Goal: Information Seeking & Learning: Learn about a topic

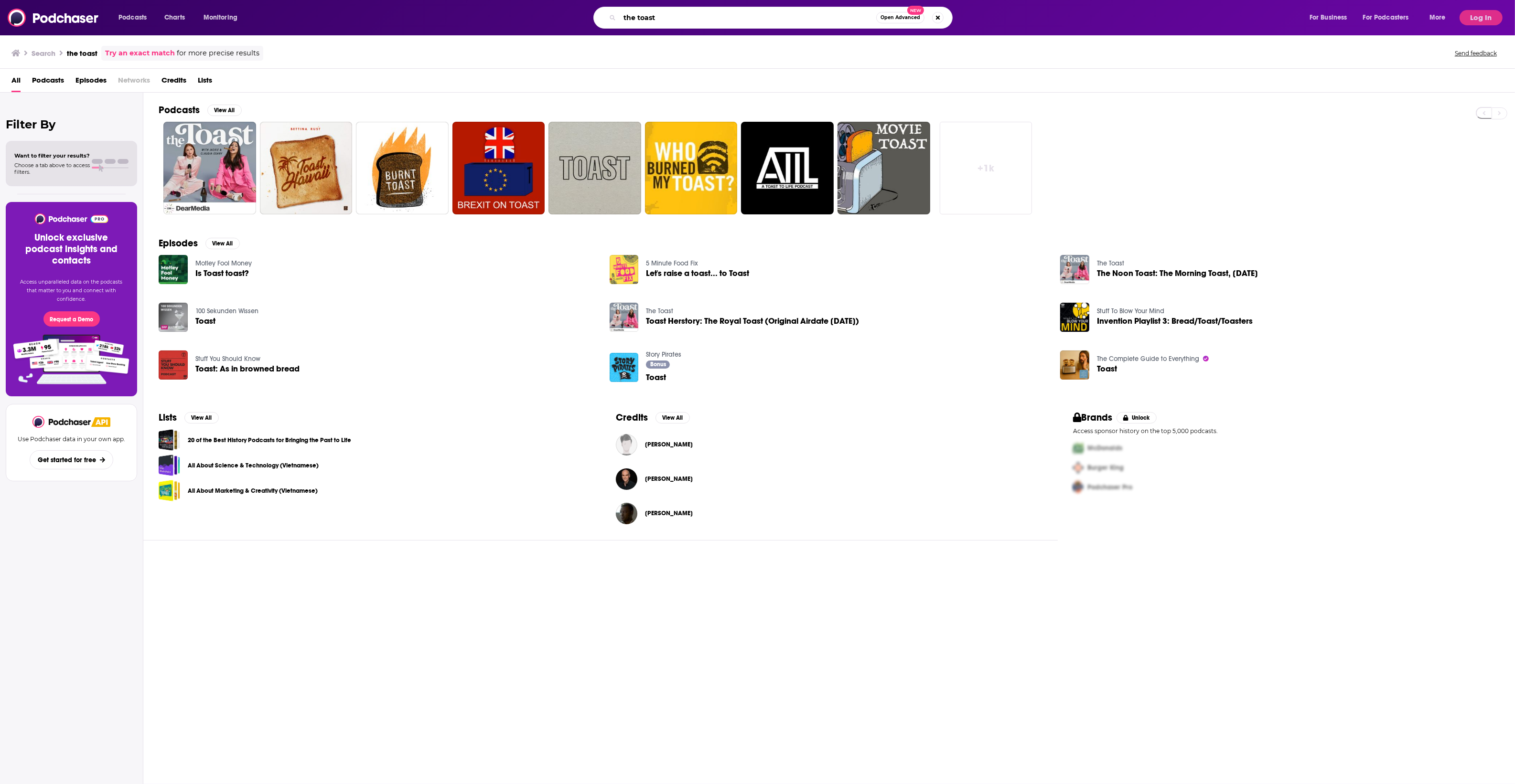
click at [704, 25] on input "the toast" at bounding box center [748, 17] width 256 height 15
click at [704, 24] on input "the toast" at bounding box center [748, 17] width 256 height 15
click at [704, 23] on input "the toast" at bounding box center [748, 17] width 256 height 15
type input "fedspeak"
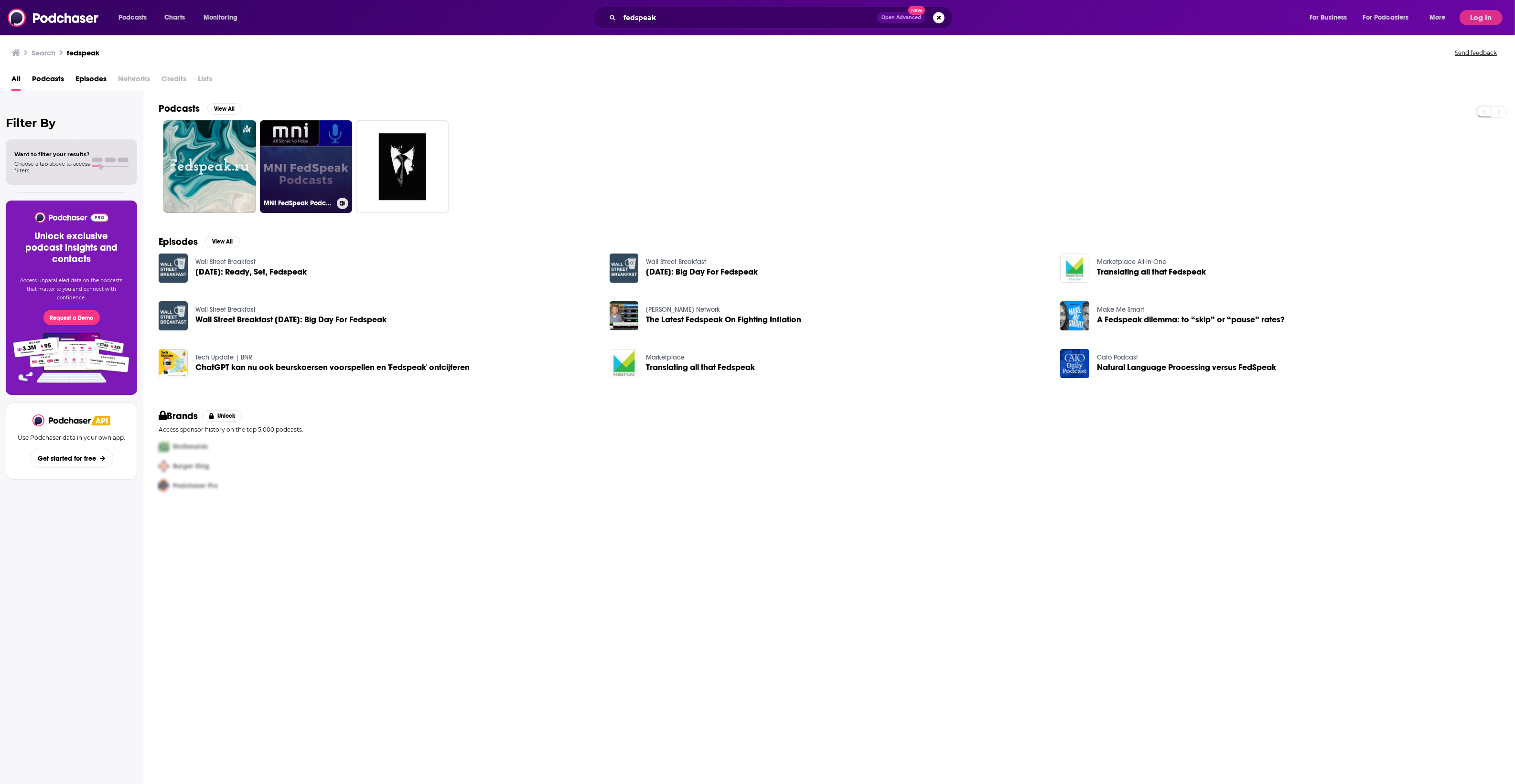
click at [328, 156] on link "MNI FedSpeak Podcasts" at bounding box center [306, 167] width 93 height 93
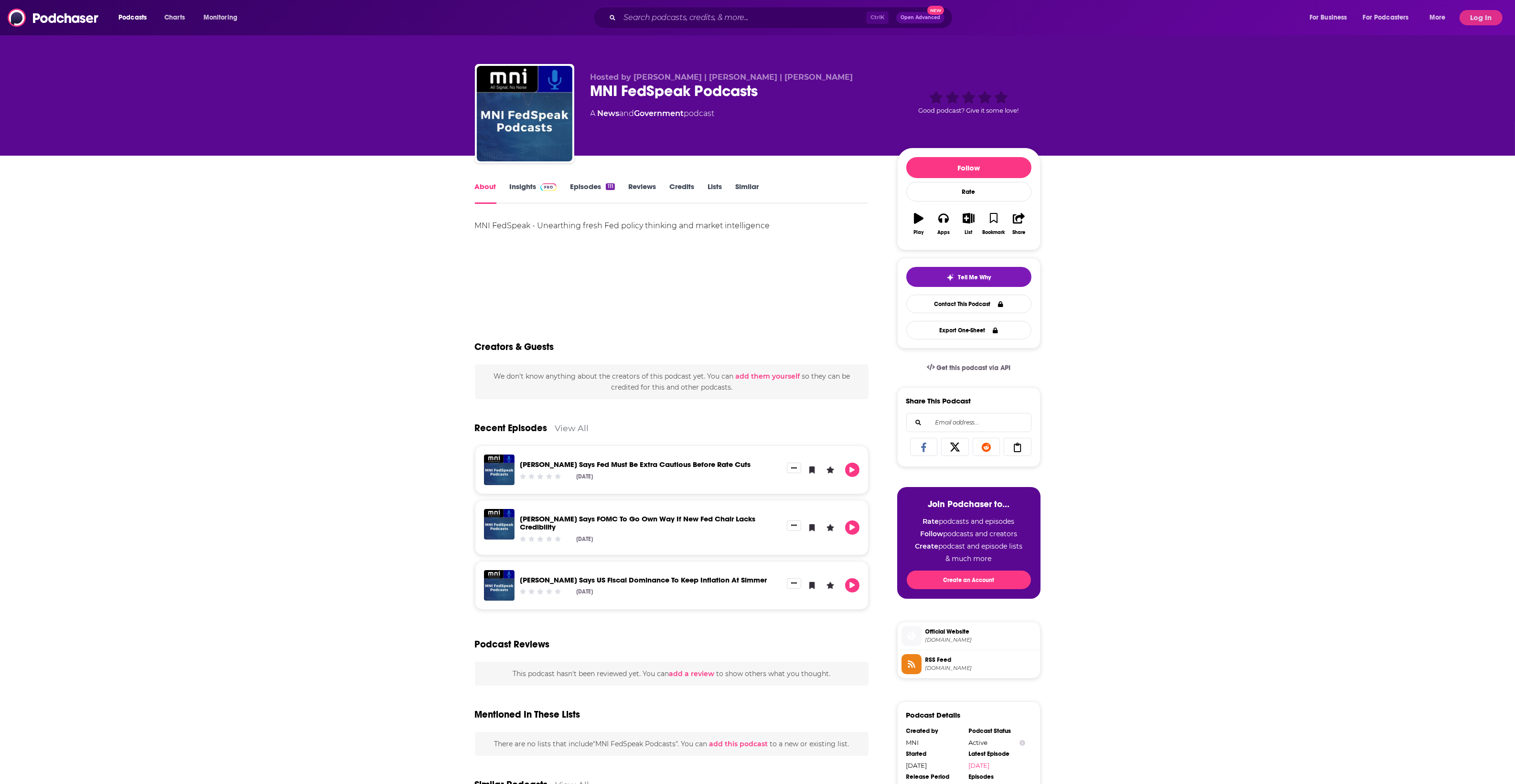
click at [547, 192] on link "Insights" at bounding box center [533, 193] width 47 height 22
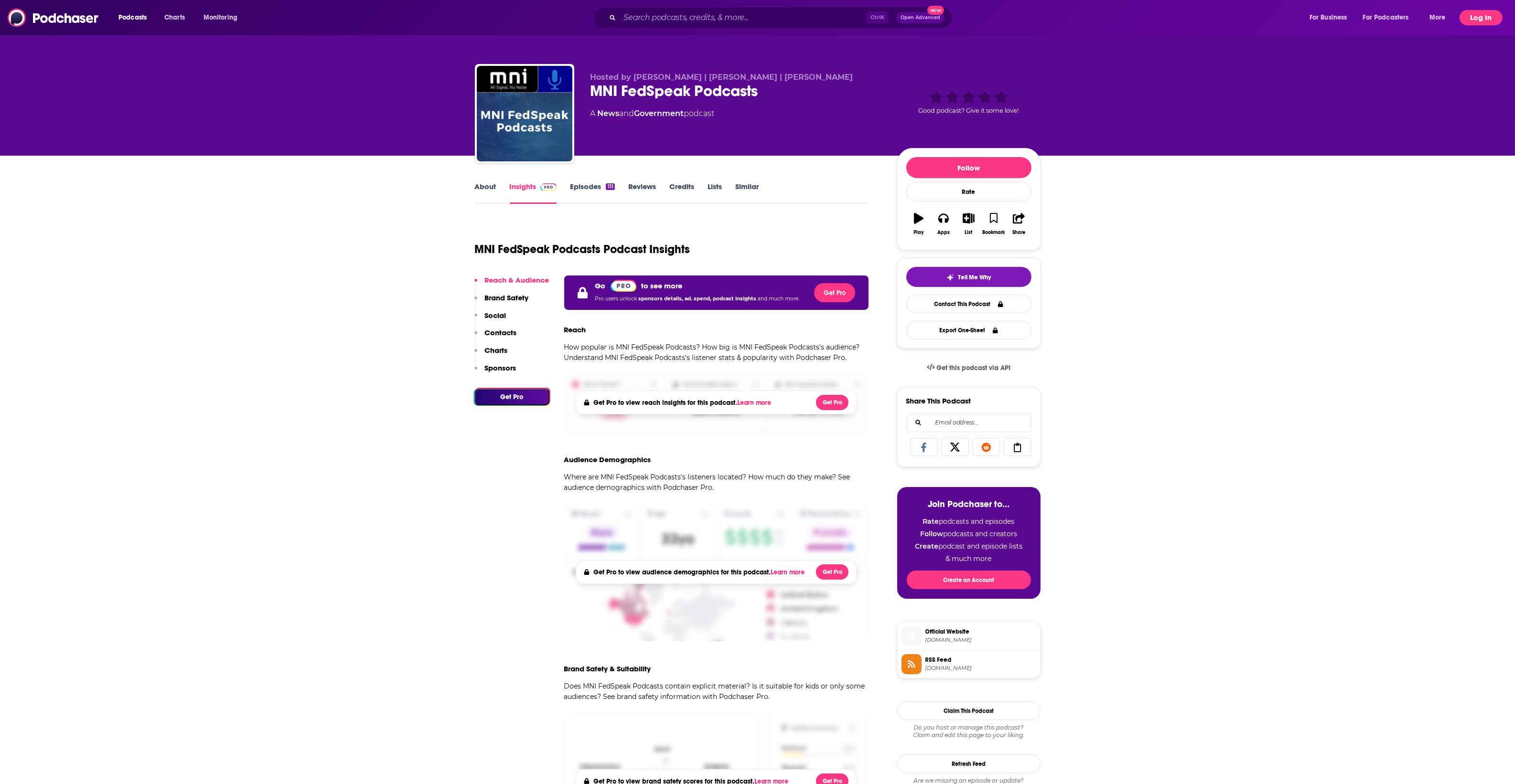
click at [1484, 15] on button "Log In" at bounding box center [1480, 17] width 43 height 15
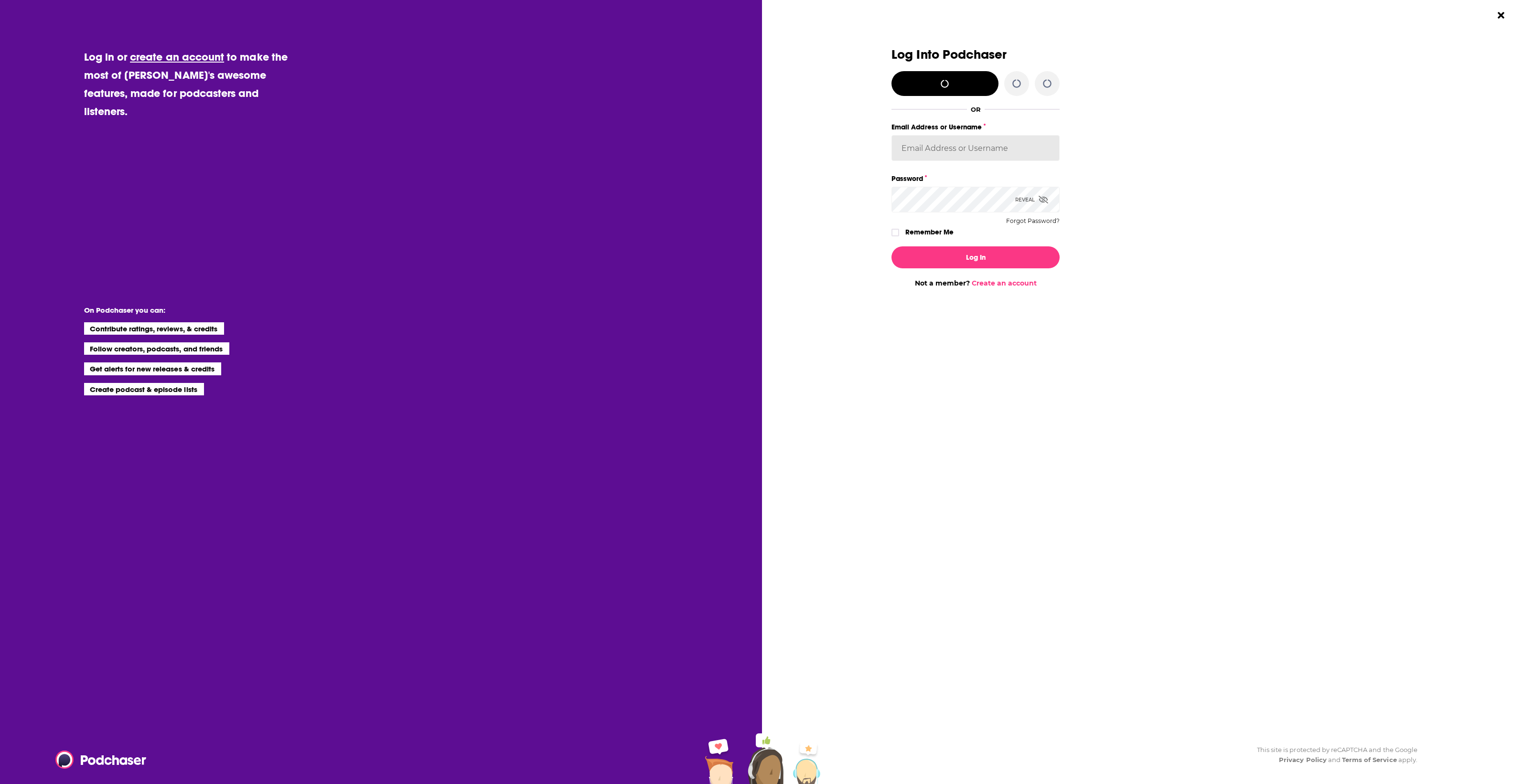
type input "[PERSON_NAME][EMAIL_ADDRESS][PERSON_NAME][DOMAIN_NAME]"
click at [985, 259] on button "Log In" at bounding box center [975, 257] width 168 height 22
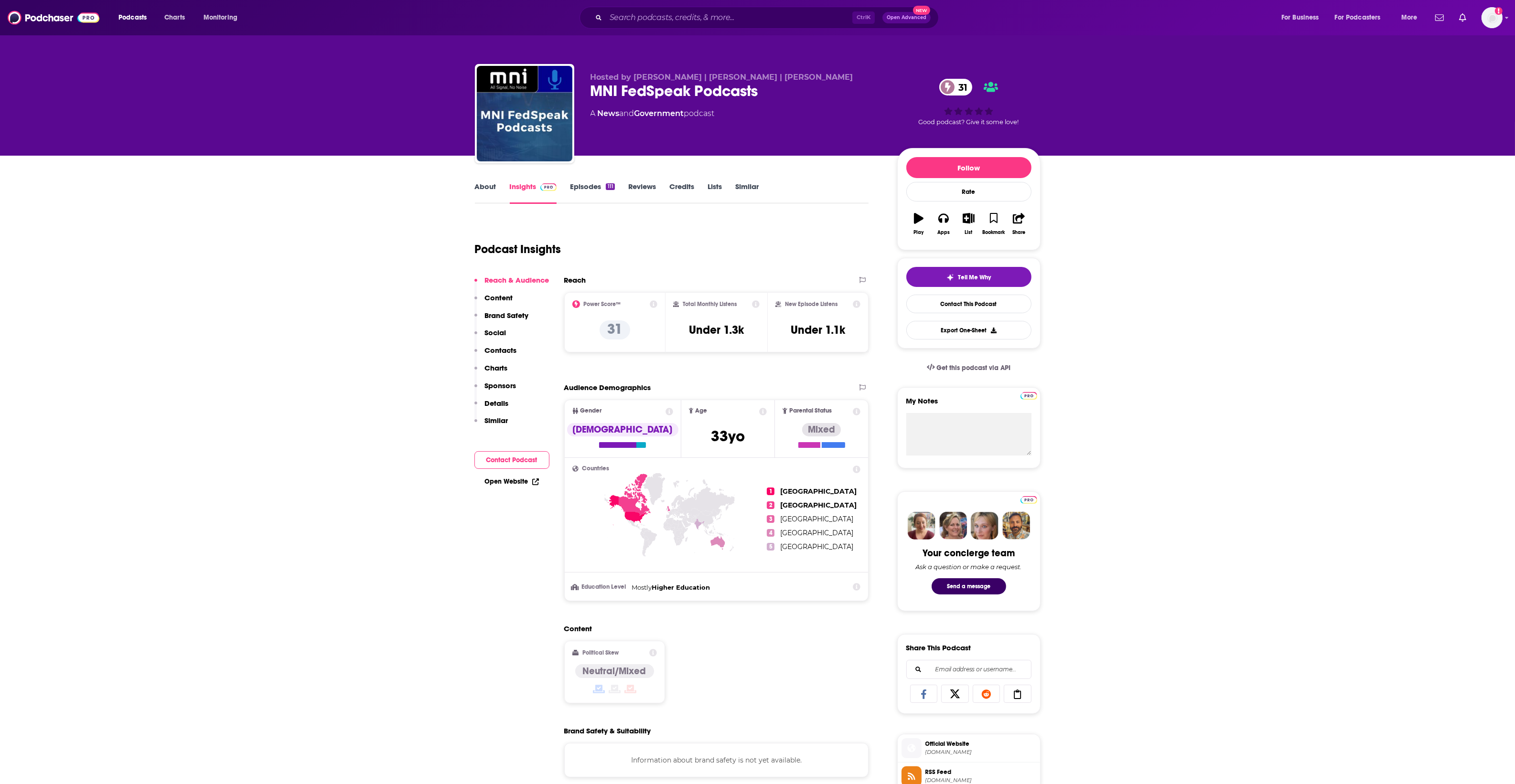
click at [505, 367] on p "Charts" at bounding box center [497, 368] width 23 height 9
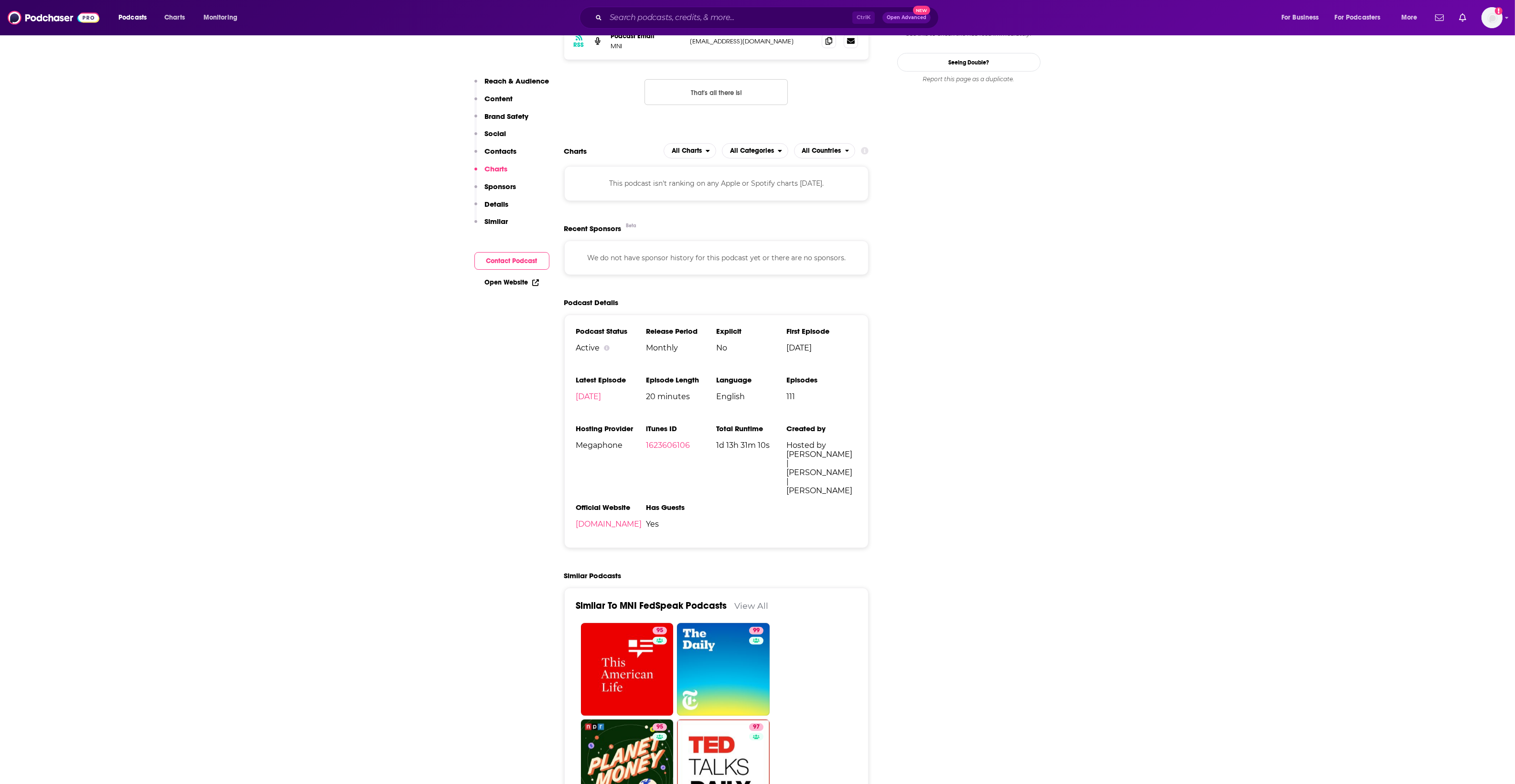
scroll to position [880, 0]
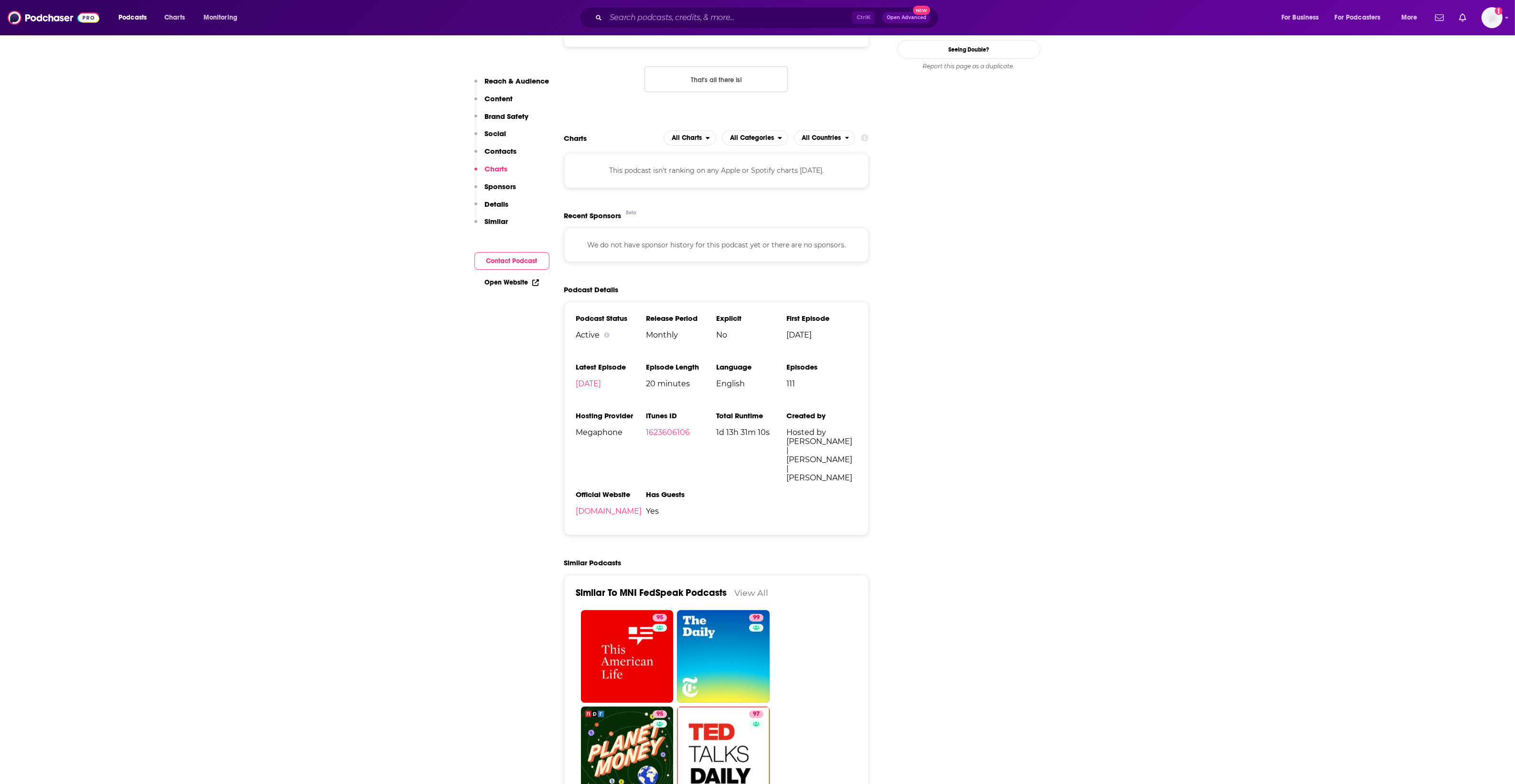
click at [498, 219] on p "Similar" at bounding box center [497, 222] width 23 height 9
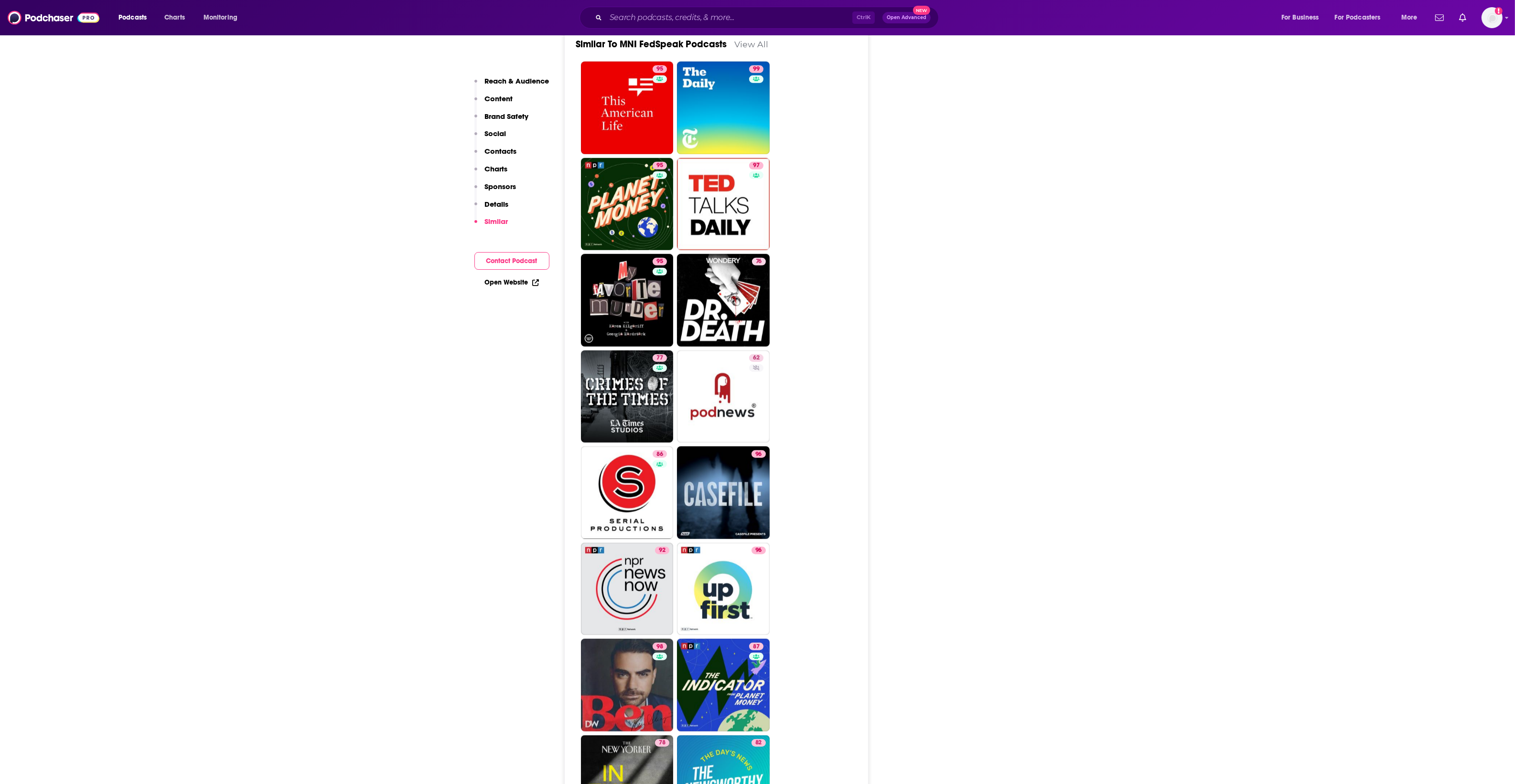
scroll to position [1591, 0]
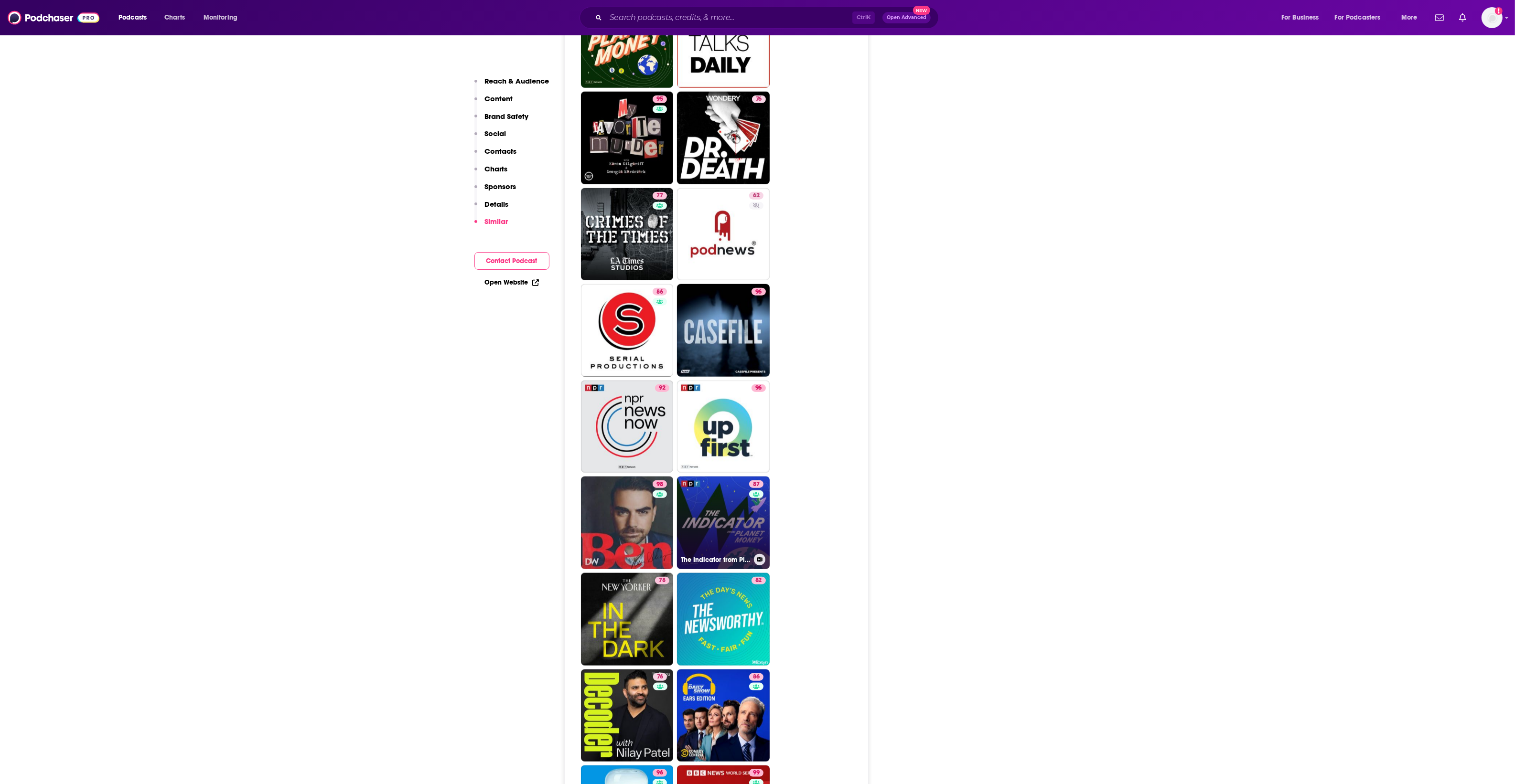
click at [727, 517] on link "87 The Indicator from Planet Money" at bounding box center [723, 523] width 93 height 93
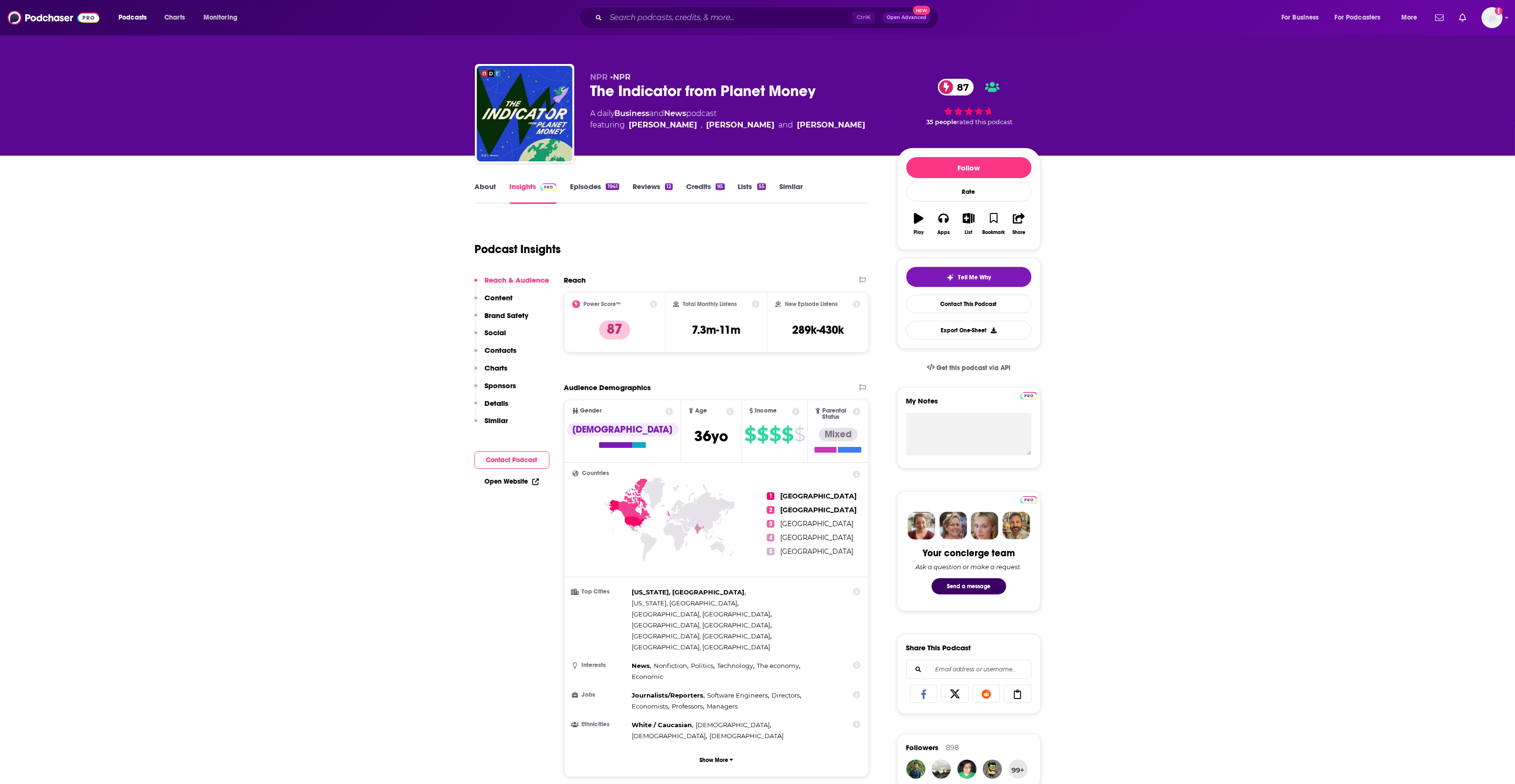
type input "[URL][DOMAIN_NAME]"
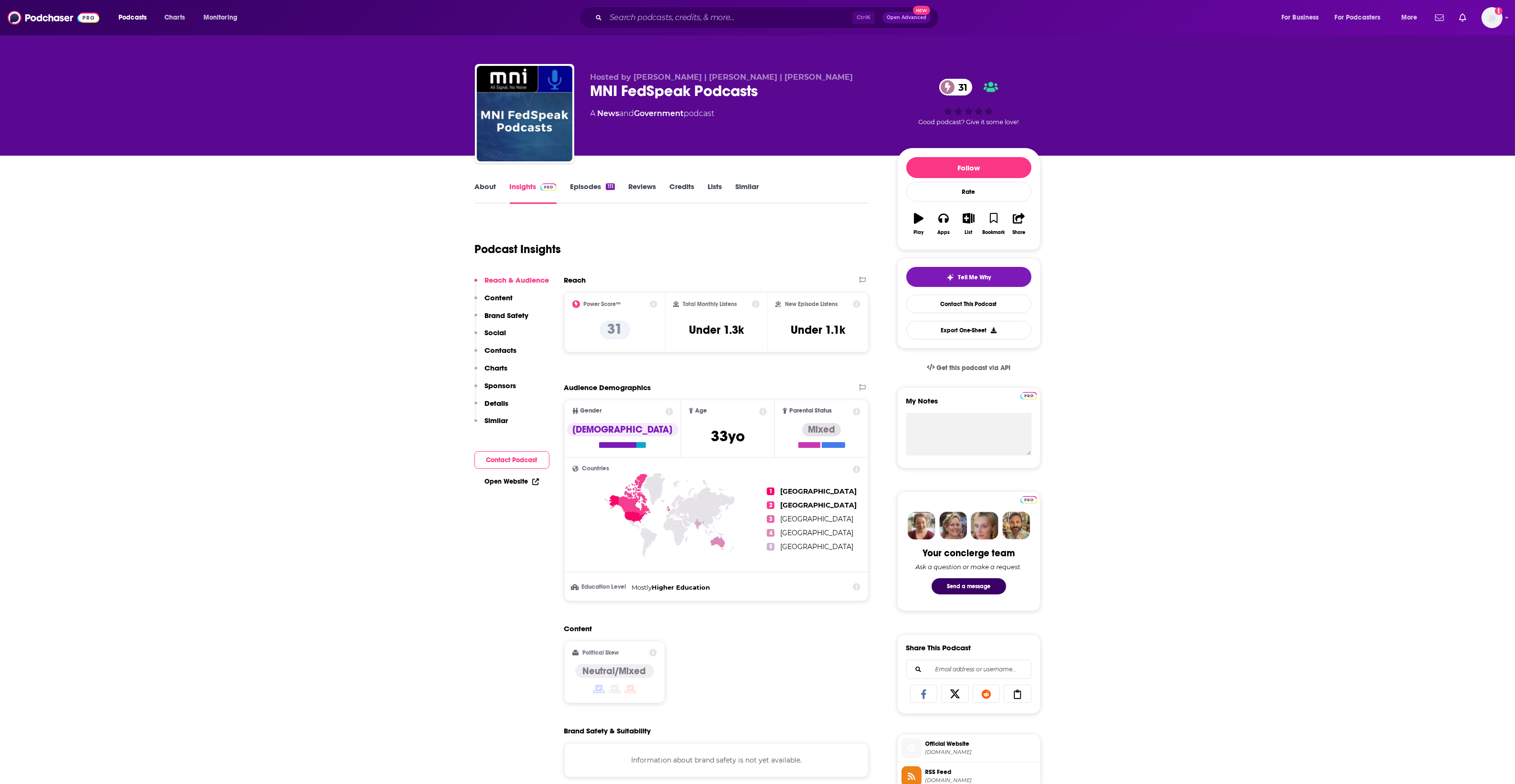
click at [478, 182] on link "About" at bounding box center [486, 193] width 22 height 22
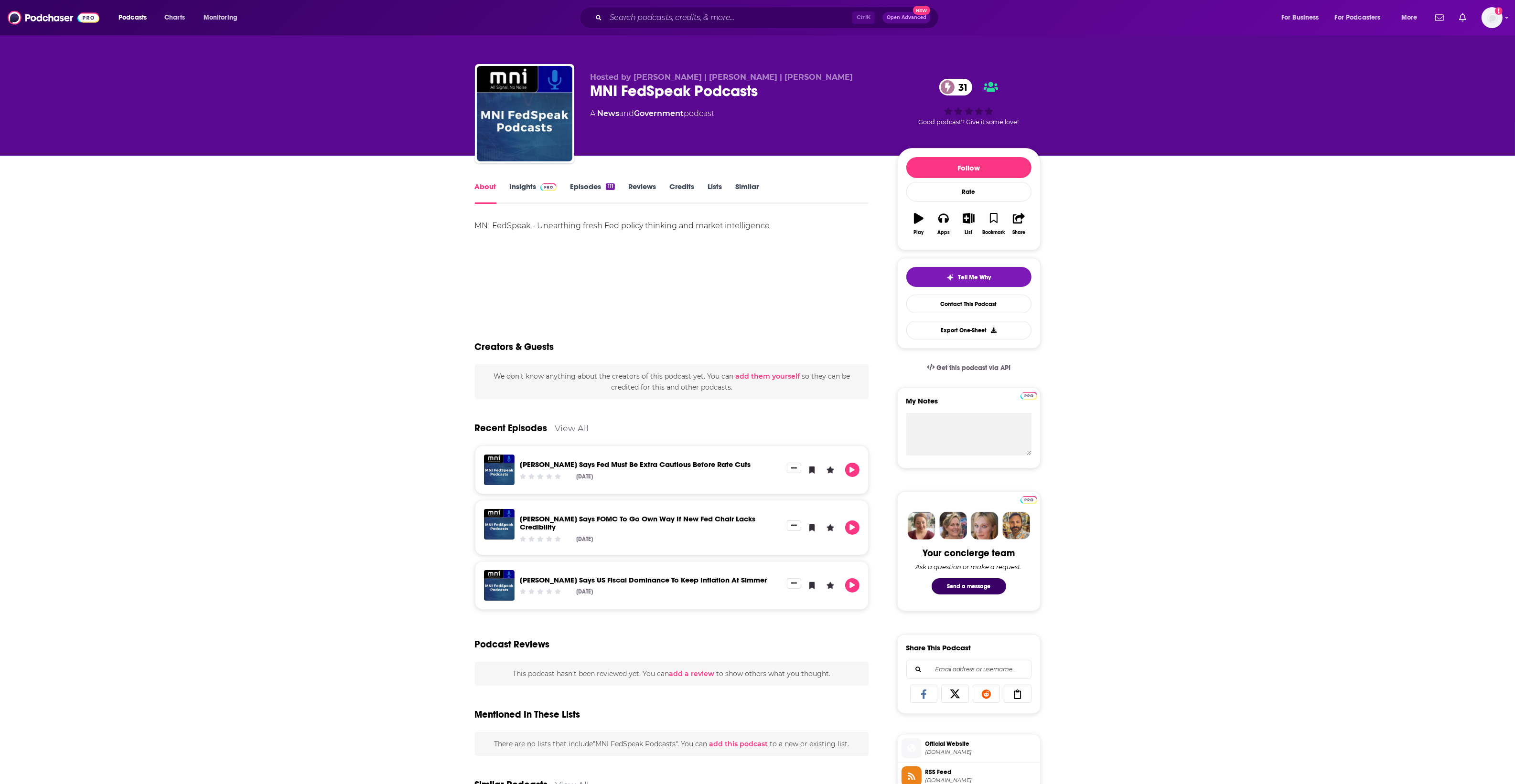
click at [574, 185] on link "Episodes 111" at bounding box center [592, 193] width 44 height 22
